Goal: Task Accomplishment & Management: Complete application form

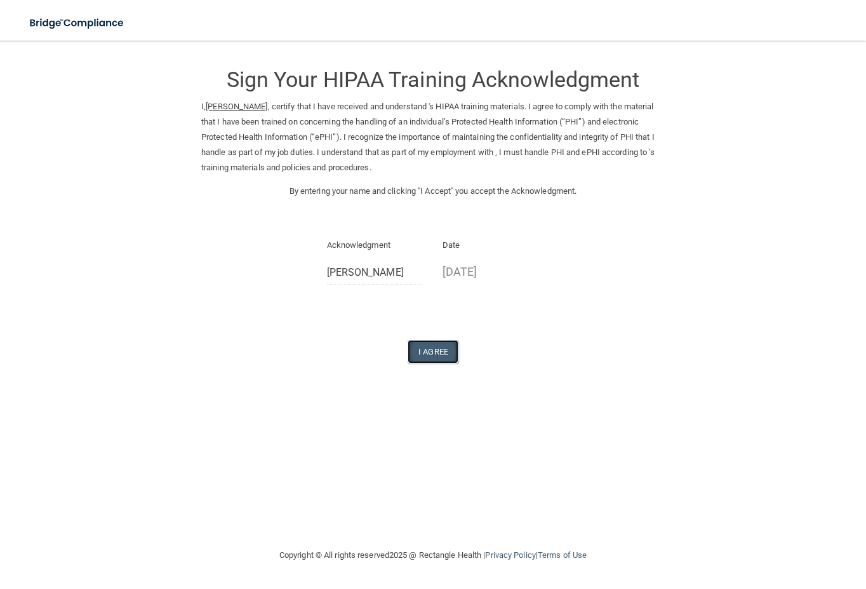
click at [440, 352] on button "I Agree" at bounding box center [433, 351] width 51 height 23
click at [430, 347] on button "I Agree" at bounding box center [433, 351] width 51 height 23
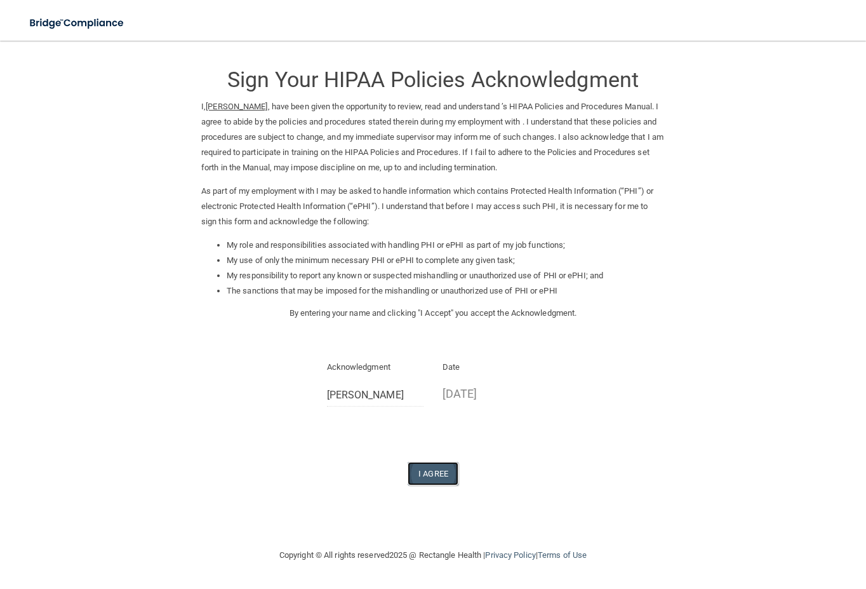
click at [444, 475] on button "I Agree" at bounding box center [433, 473] width 51 height 23
